Goal: Information Seeking & Learning: Learn about a topic

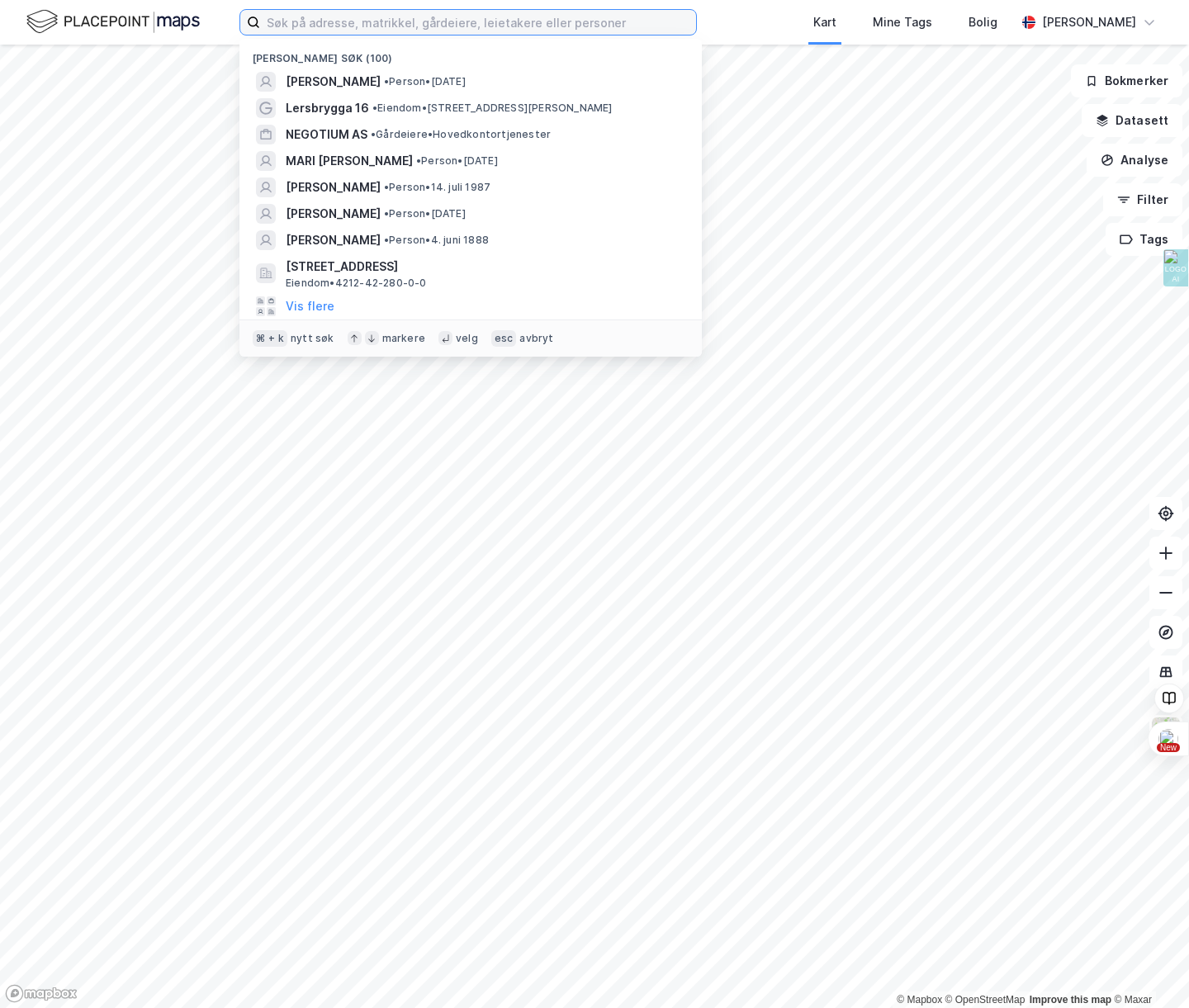
click at [317, 22] on input at bounding box center [478, 22] width 436 height 25
paste input "[PERSON_NAME]"
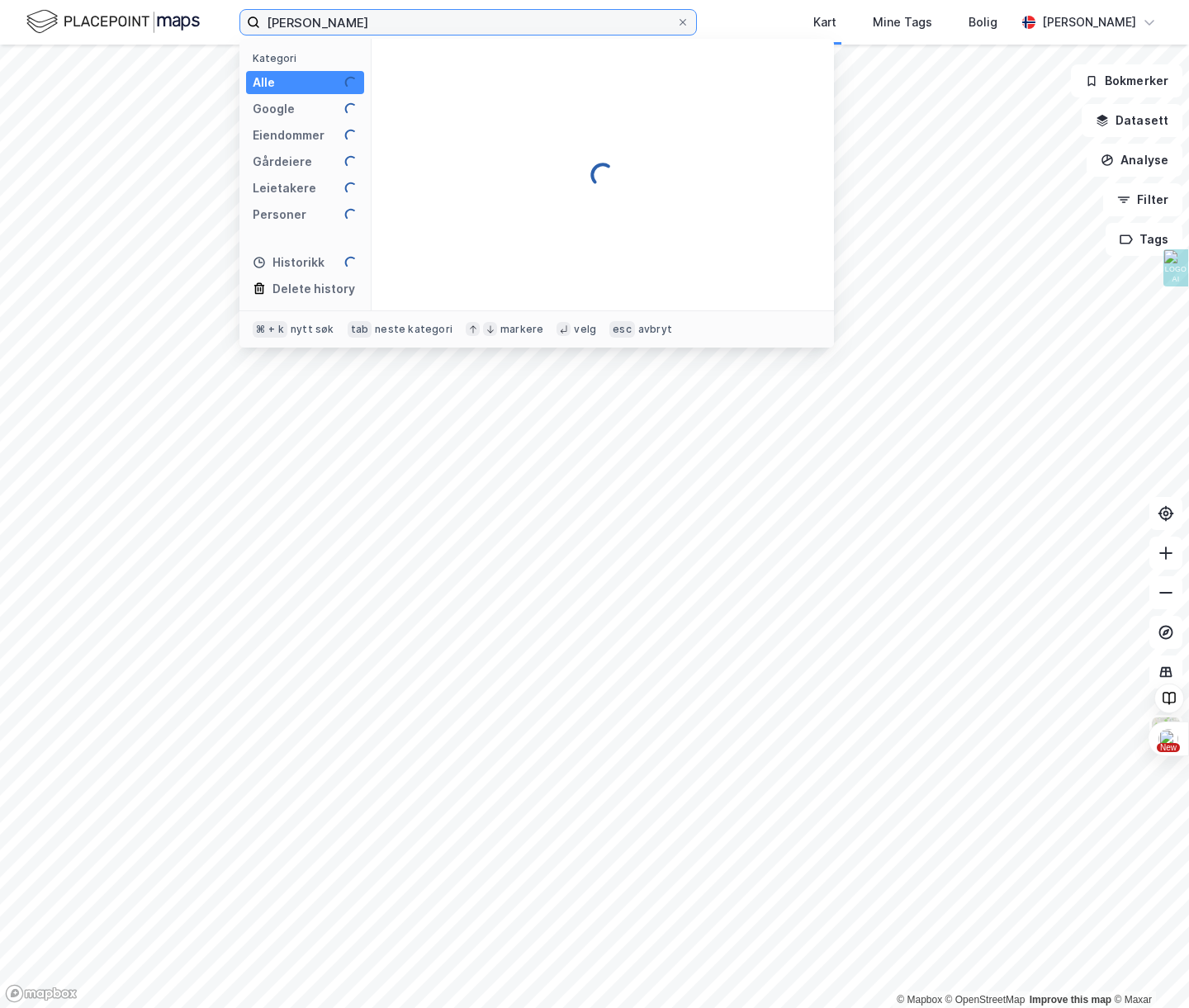
type input "[PERSON_NAME]"
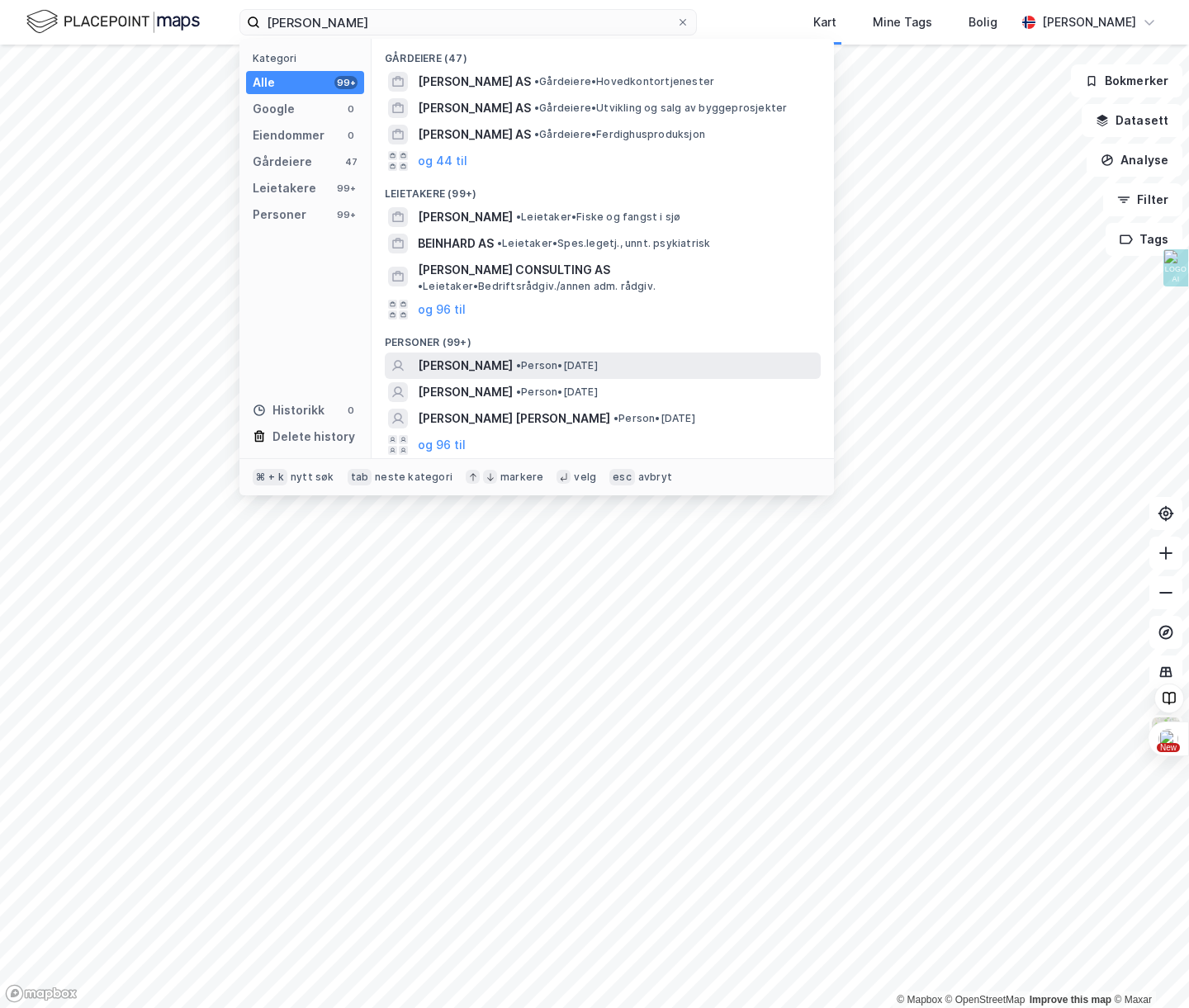
click at [635, 361] on div "[PERSON_NAME] • Person • [DATE]" at bounding box center [617, 366] width 399 height 20
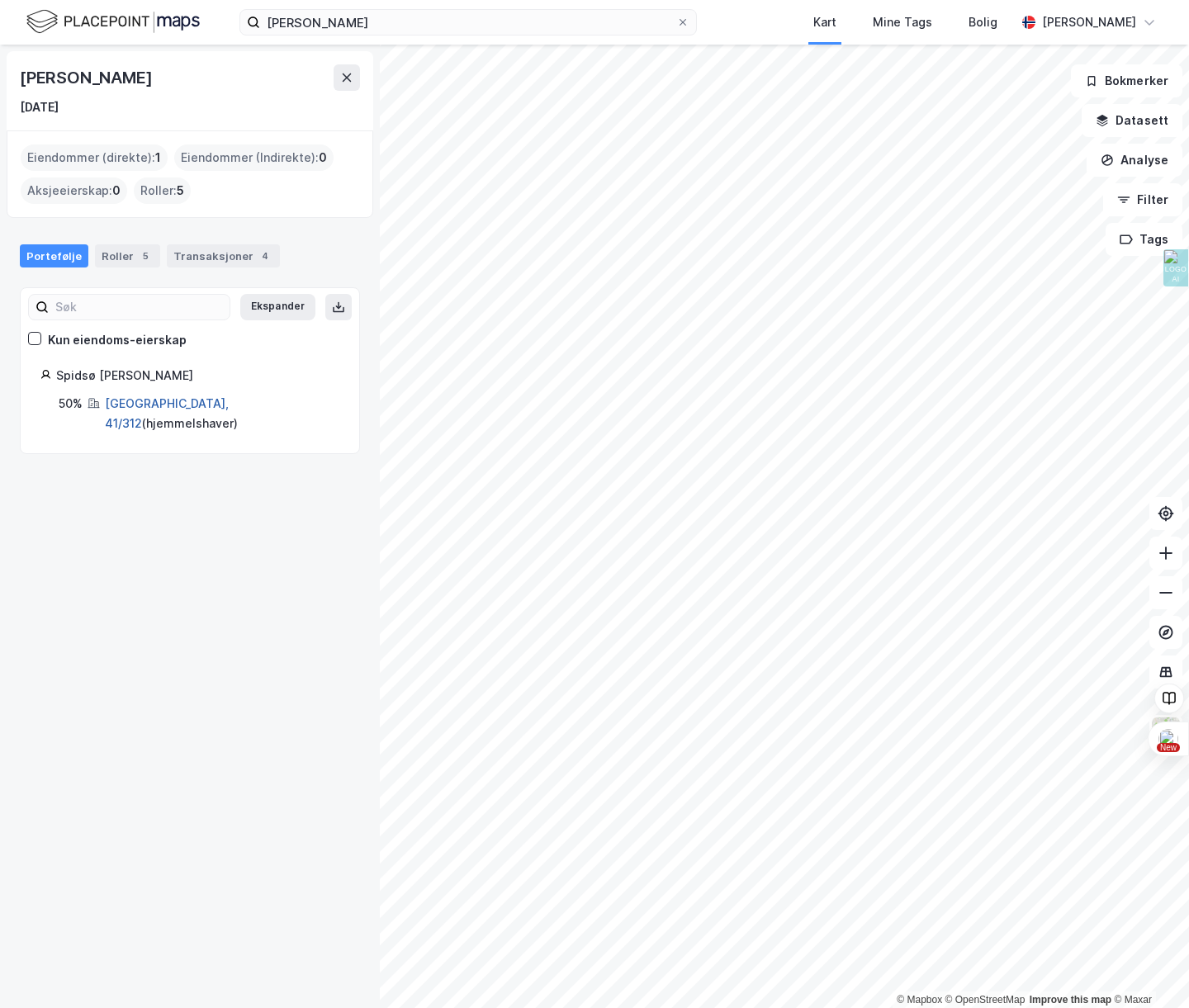
click at [132, 402] on link "[GEOGRAPHIC_DATA], 41/312" at bounding box center [166, 413] width 124 height 33
